Goal: Navigation & Orientation: Find specific page/section

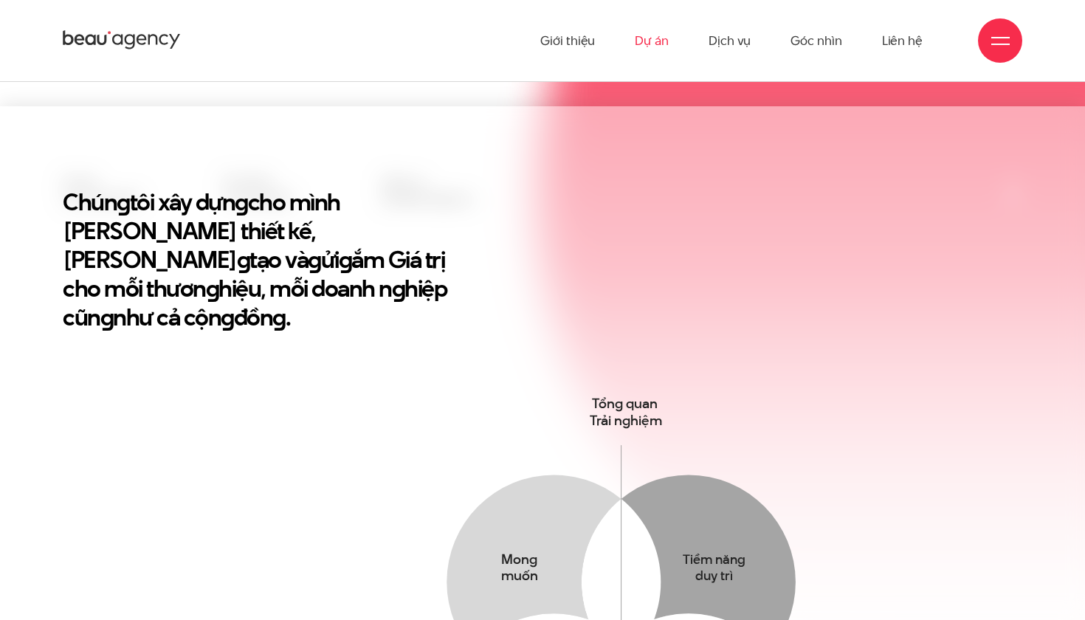
scroll to position [391, 0]
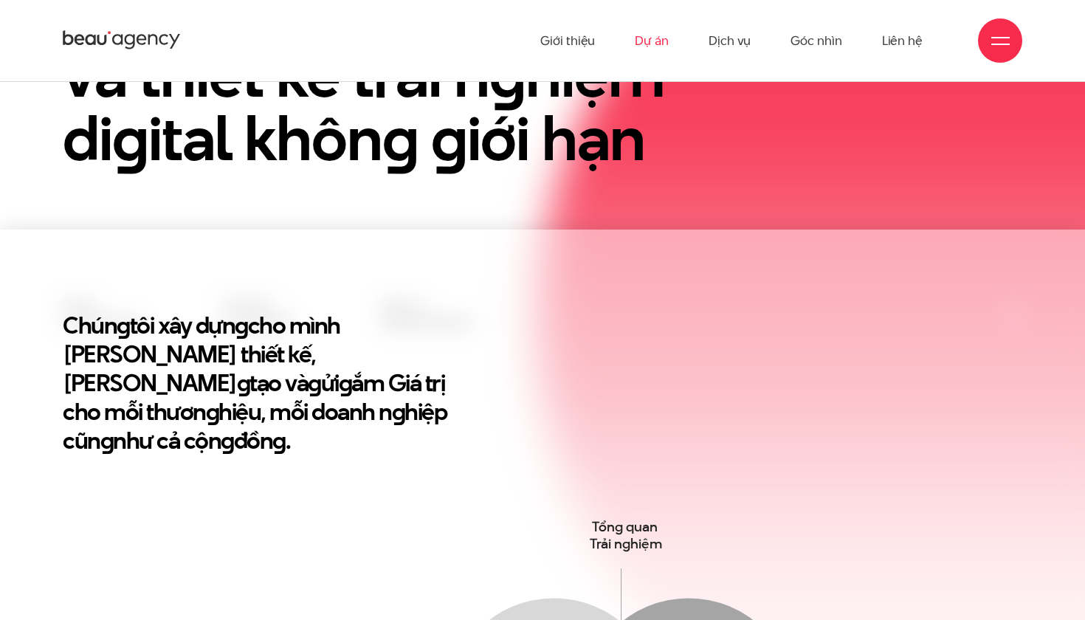
click at [659, 47] on link "Dự án" at bounding box center [652, 40] width 34 height 81
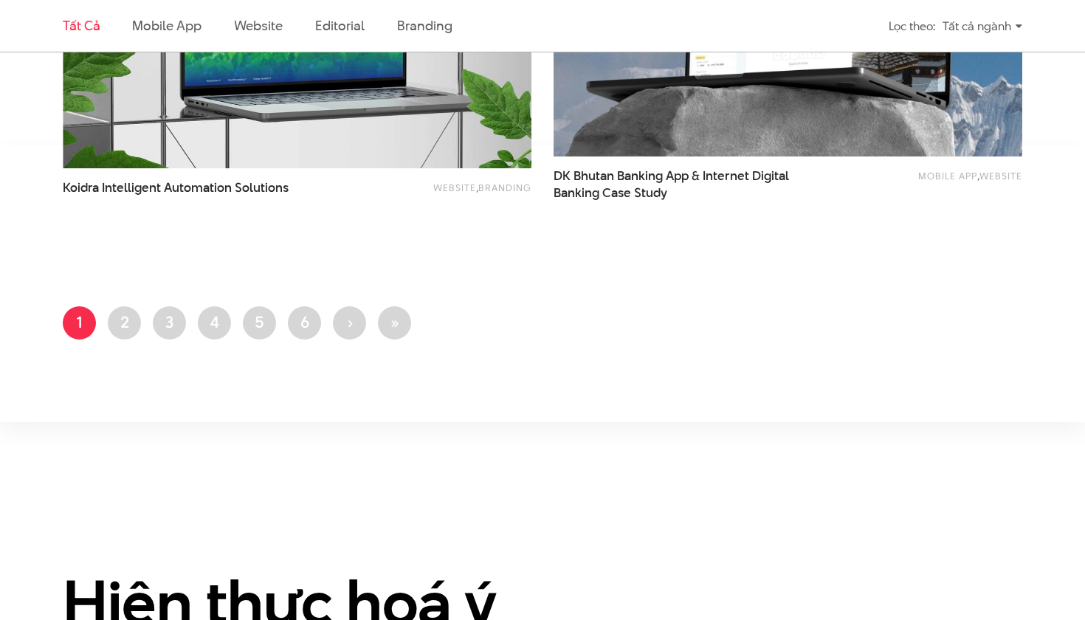
scroll to position [2870, 0]
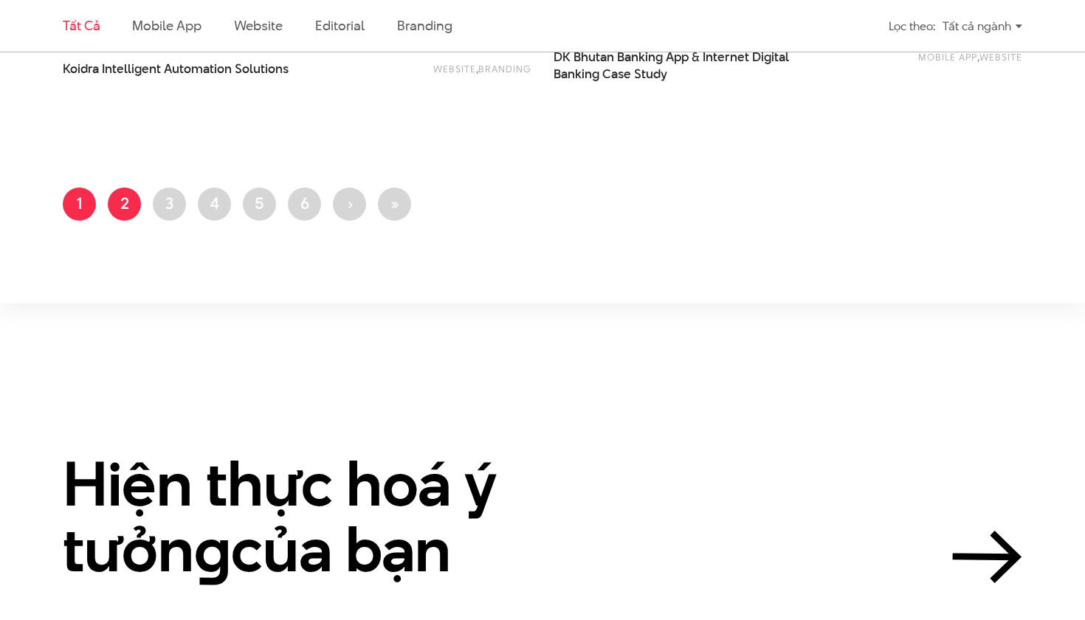
click at [124, 198] on link "Trang 2" at bounding box center [124, 204] width 33 height 33
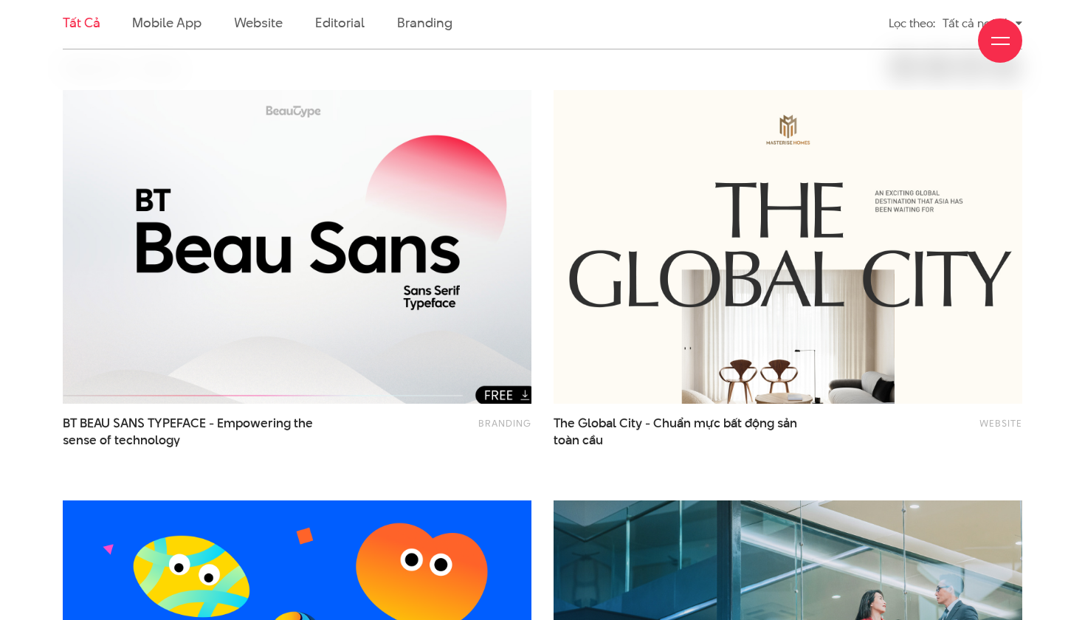
scroll to position [465, 0]
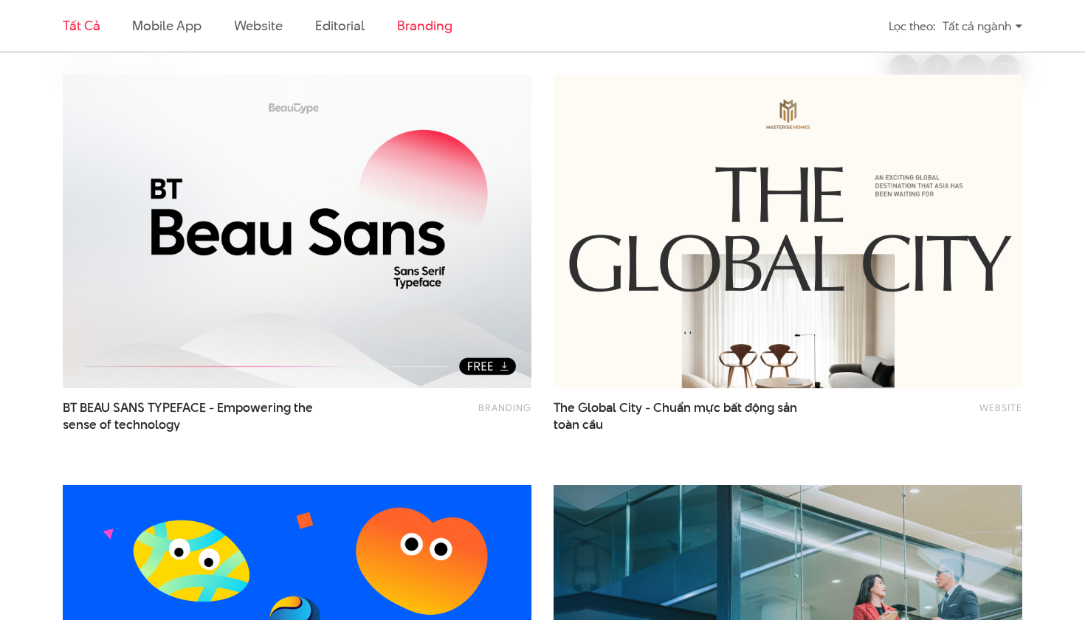
click at [419, 27] on link "Branding" at bounding box center [424, 25] width 55 height 18
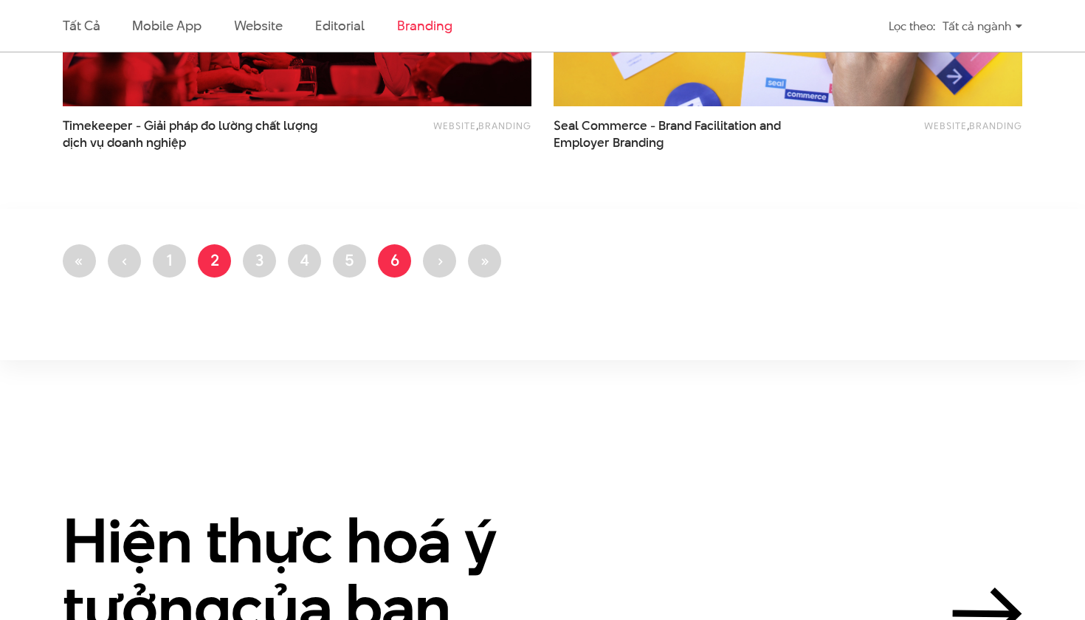
scroll to position [1637, 0]
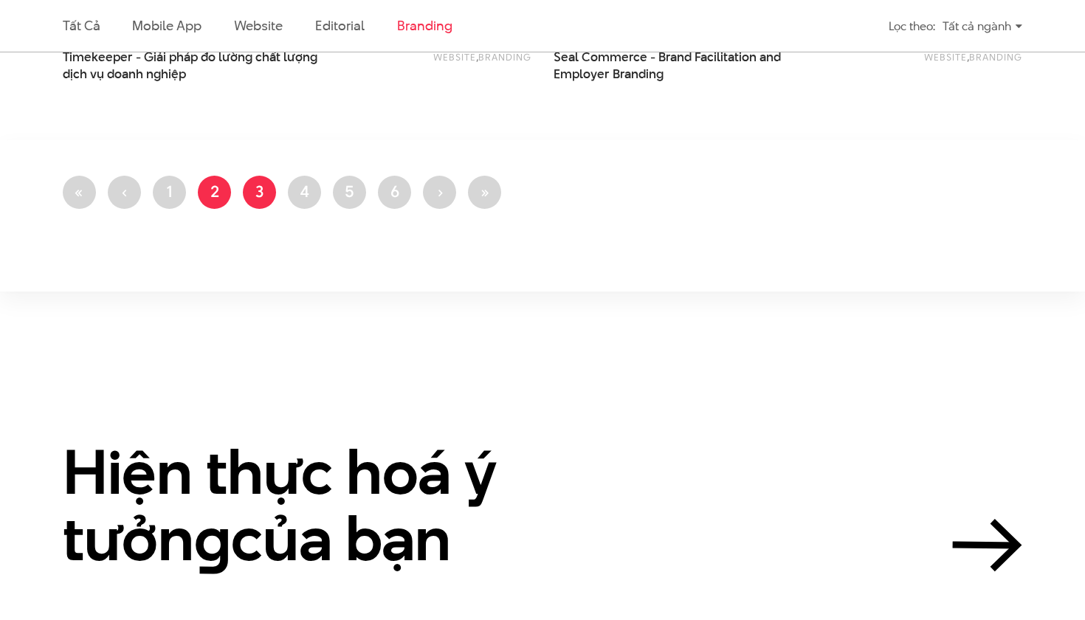
click at [251, 196] on link "Trang 3" at bounding box center [259, 192] width 33 height 33
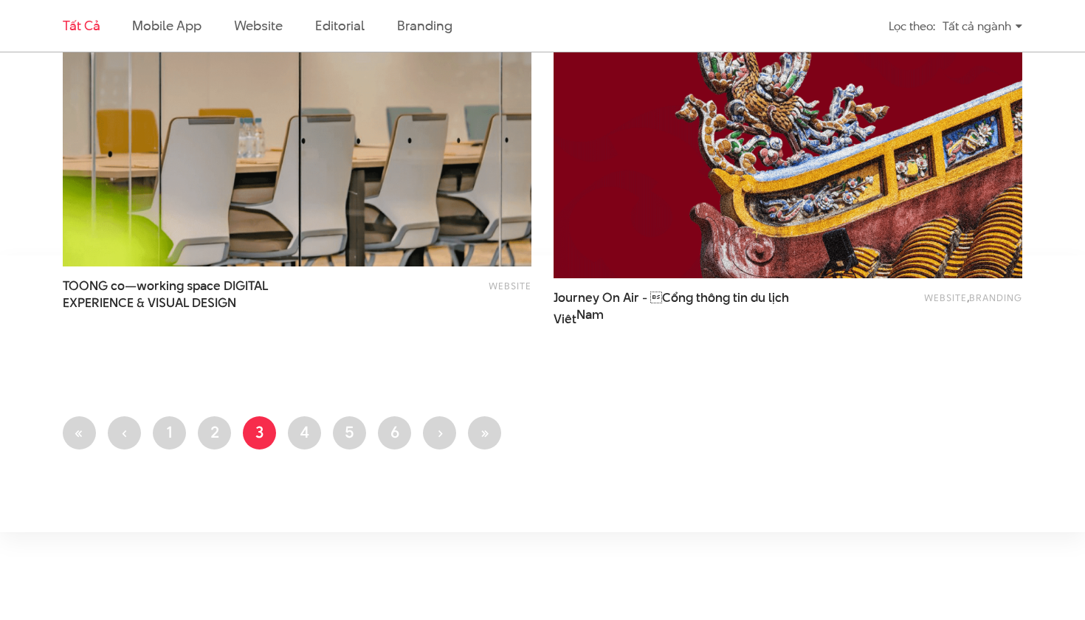
scroll to position [2645, 0]
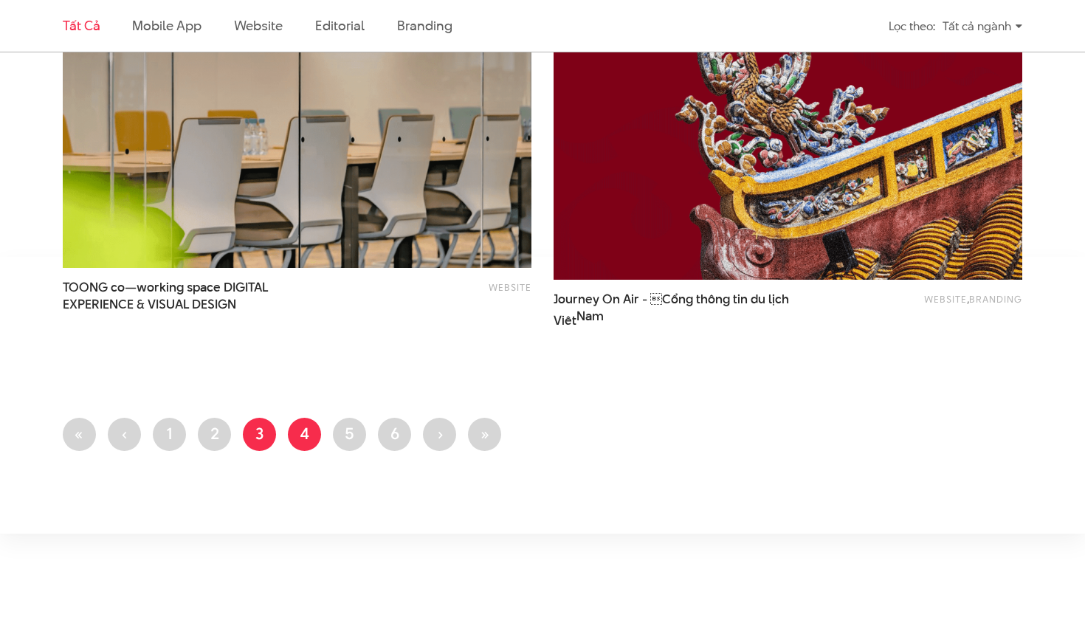
click at [310, 436] on link "Trang 4" at bounding box center [304, 434] width 33 height 33
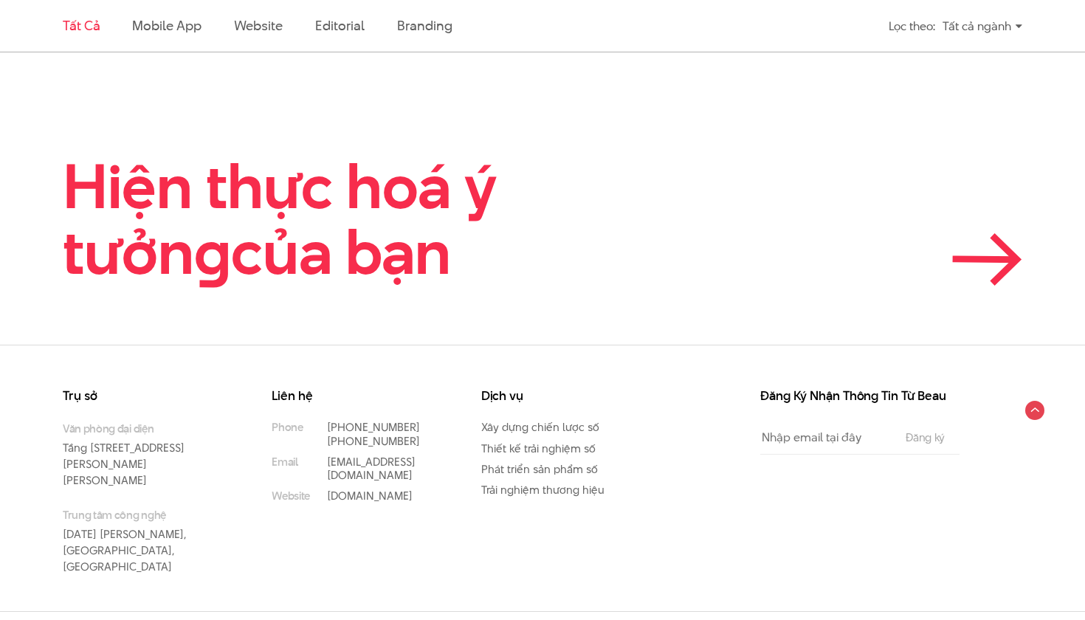
scroll to position [3154, 0]
